Goal: Information Seeking & Learning: Learn about a topic

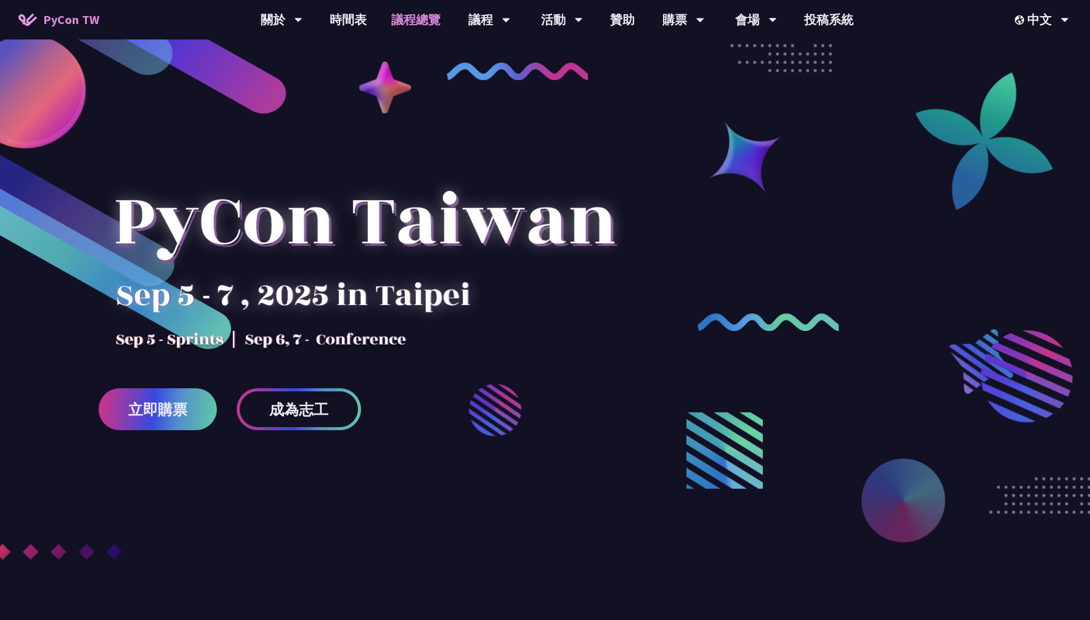
click at [413, 19] on link "議程總覽" at bounding box center [416, 19] width 74 height 39
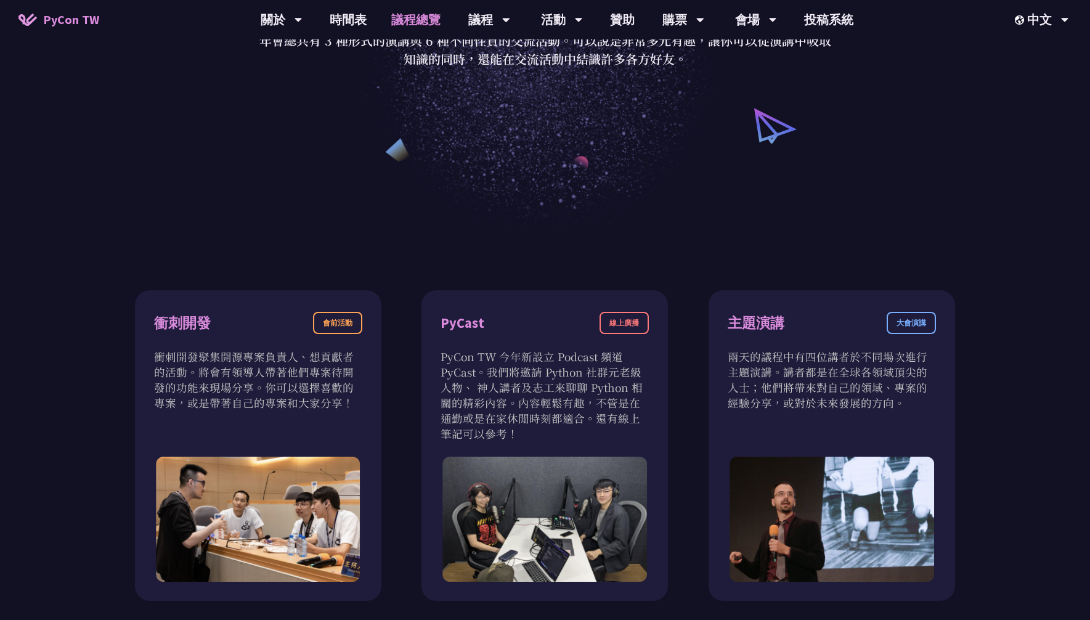
scroll to position [246, 0]
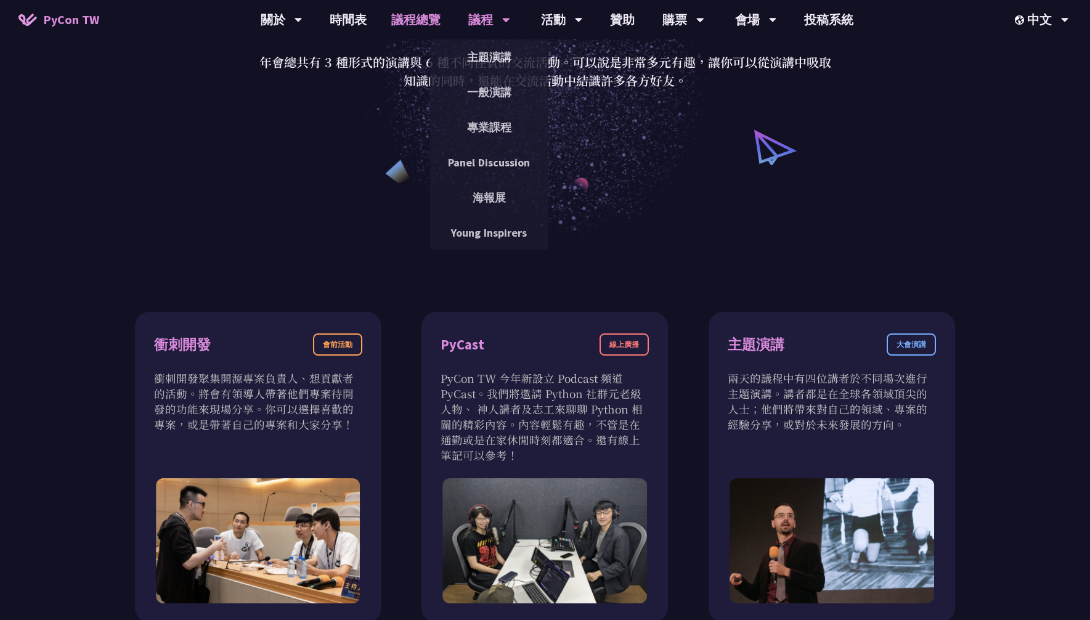
click at [493, 71] on div "主題演講" at bounding box center [489, 56] width 118 height 35
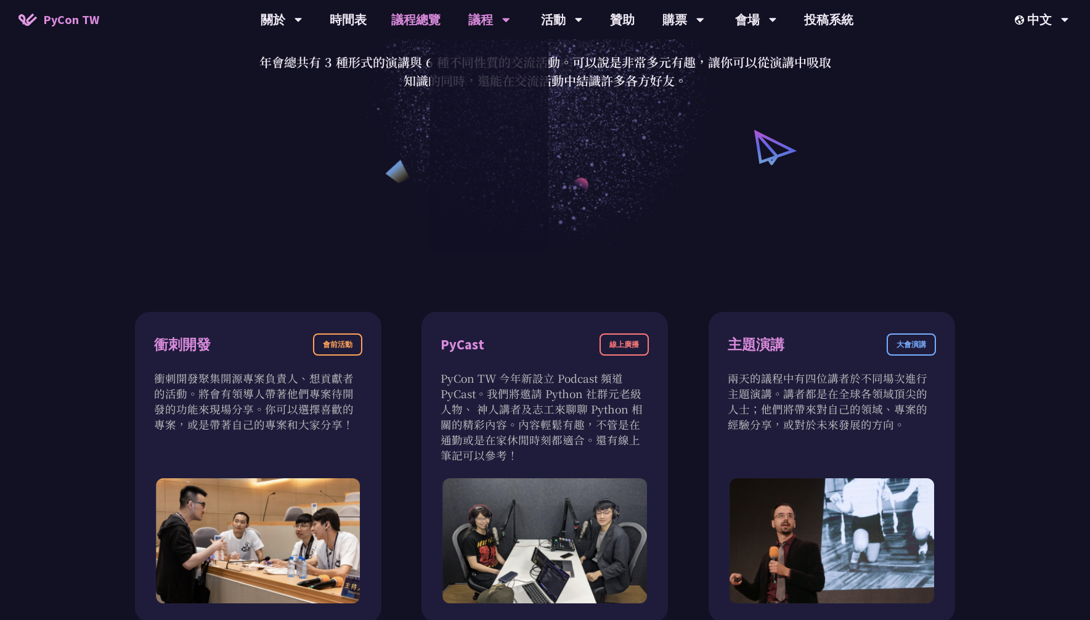
click at [494, 57] on link "主題演講" at bounding box center [489, 57] width 118 height 29
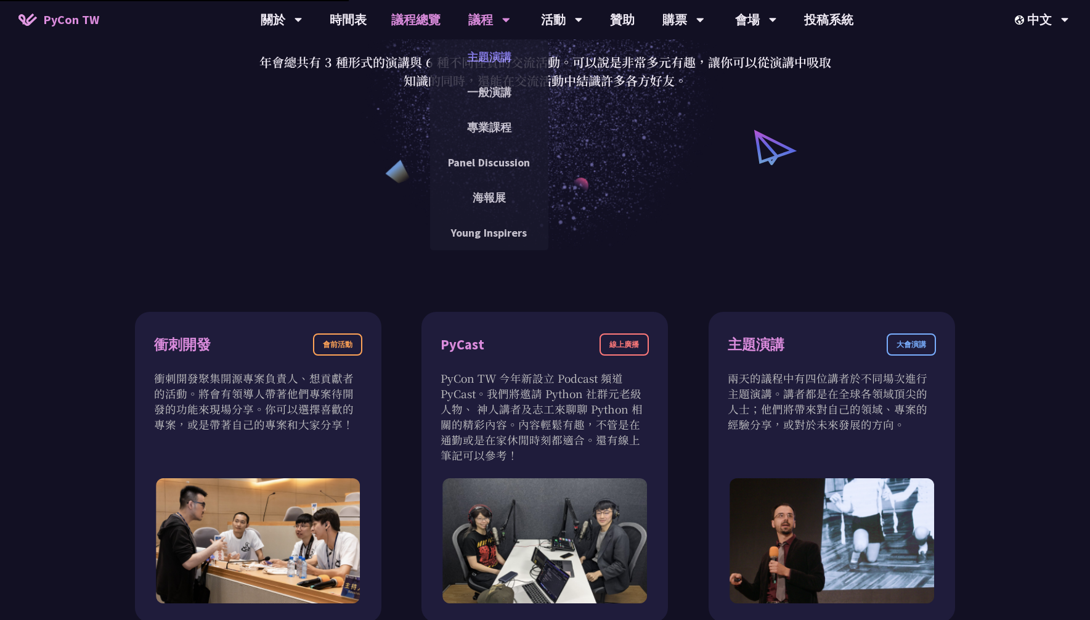
click at [494, 64] on link "主題演講" at bounding box center [489, 57] width 118 height 29
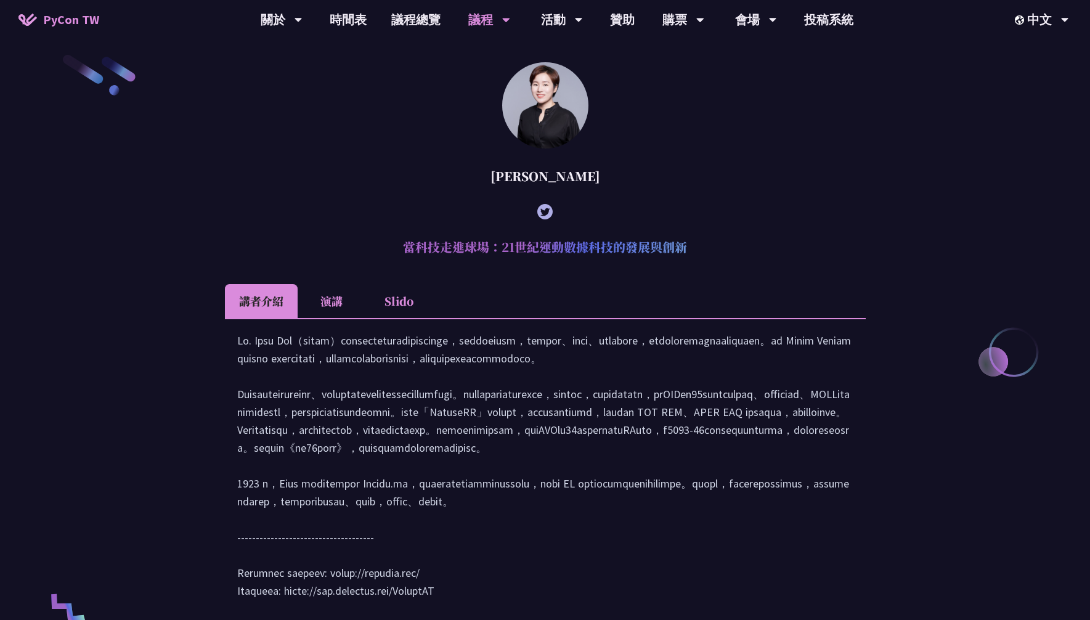
scroll to position [370, 0]
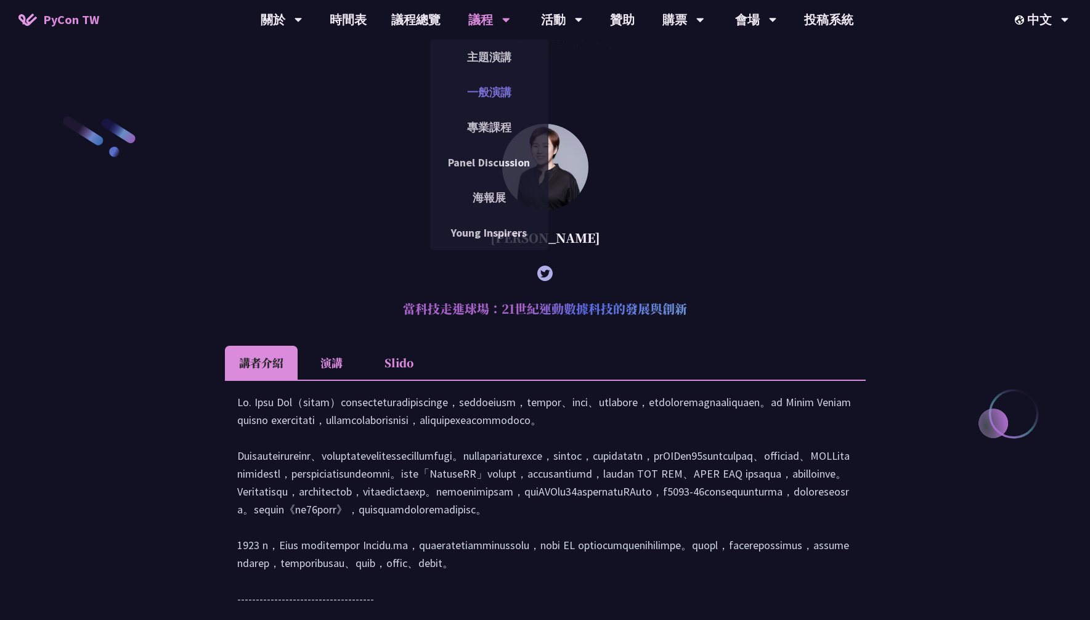
click at [481, 92] on link "一般演講" at bounding box center [489, 92] width 118 height 29
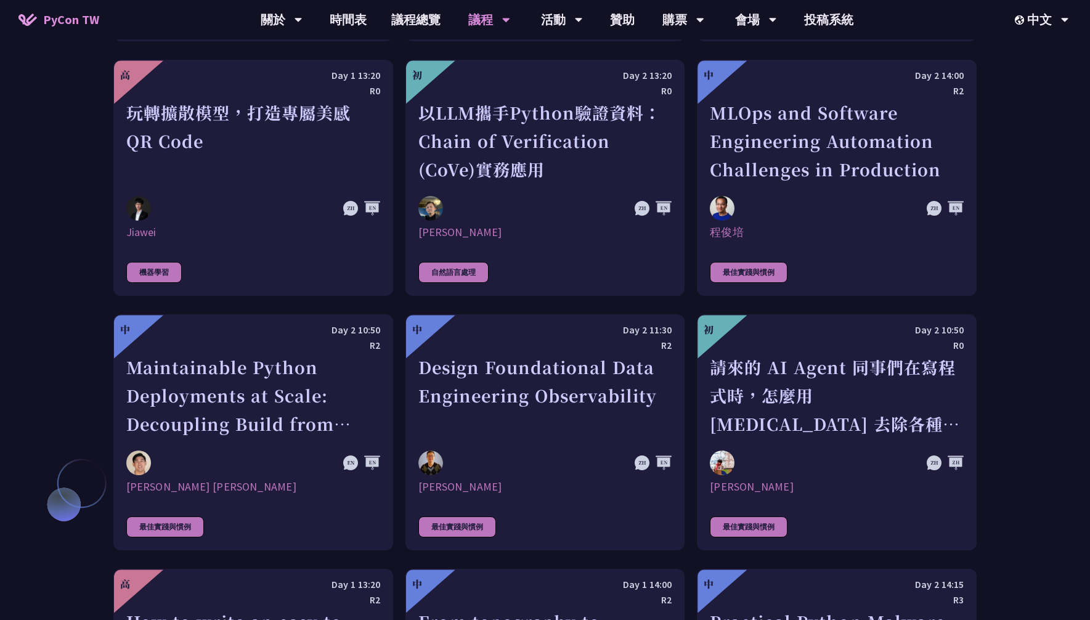
scroll to position [2773, 0]
